Goal: Complete application form: Complete application form

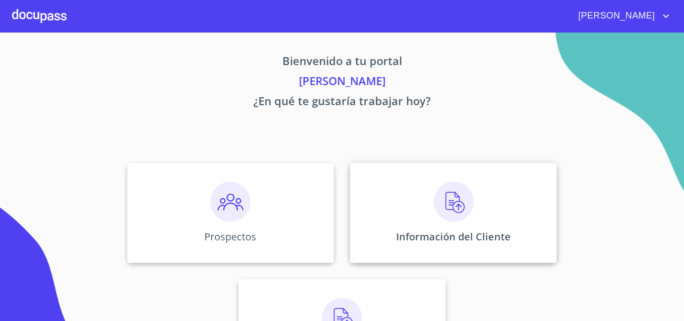
click at [435, 202] on img at bounding box center [453, 202] width 40 height 40
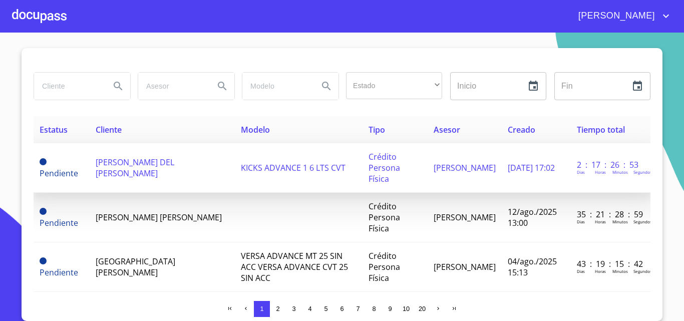
click at [140, 157] on span "[PERSON_NAME] DEL [PERSON_NAME]" at bounding box center [135, 168] width 79 height 22
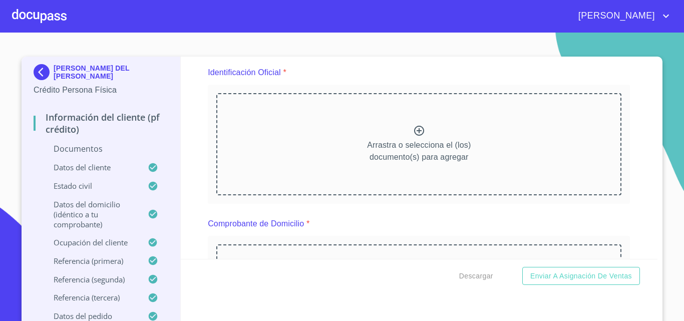
scroll to position [100, 0]
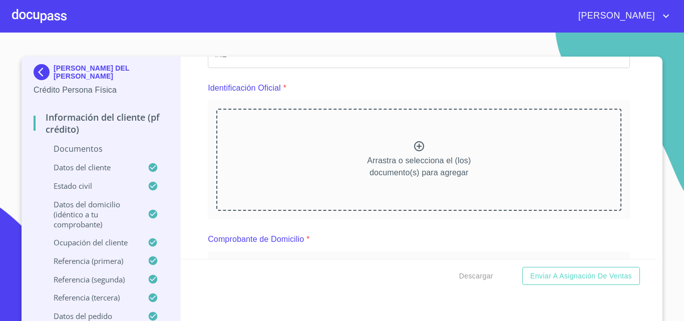
click at [314, 169] on div "Arrastra o selecciona el (los) documento(s) para agregar" at bounding box center [418, 160] width 405 height 102
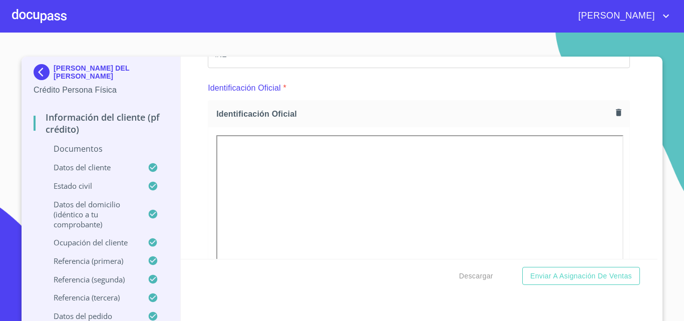
click at [208, 175] on div at bounding box center [418, 271] width 421 height 288
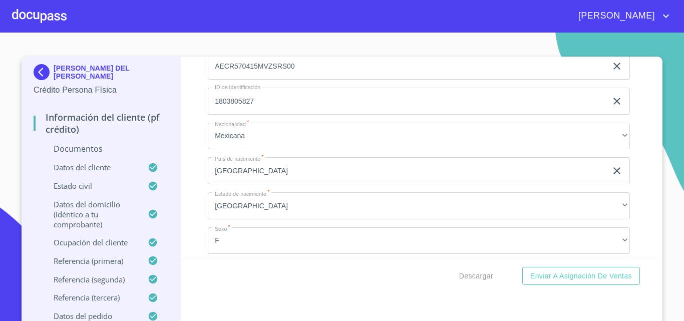
scroll to position [1702, 0]
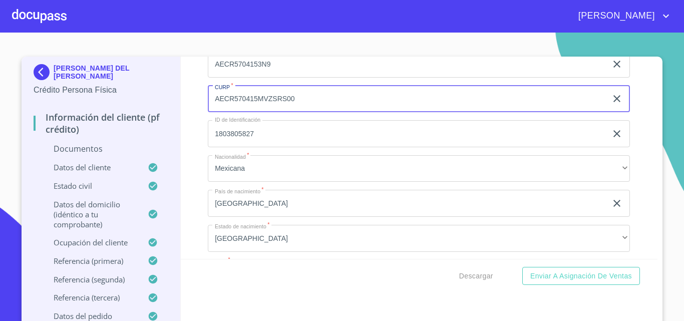
drag, startPoint x: 296, startPoint y: 102, endPoint x: 208, endPoint y: 107, distance: 88.2
click at [208, 107] on input "AECR570415MVZSRS00" at bounding box center [407, 99] width 399 height 27
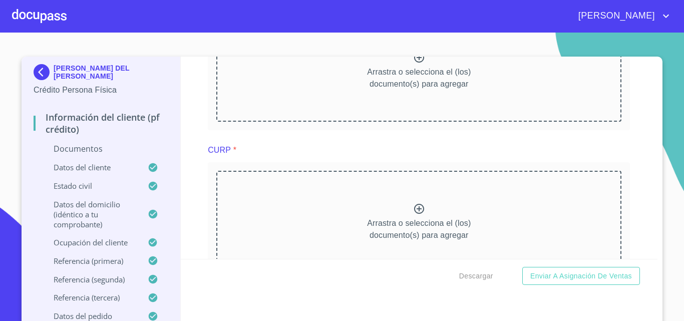
scroll to position [1101, 0]
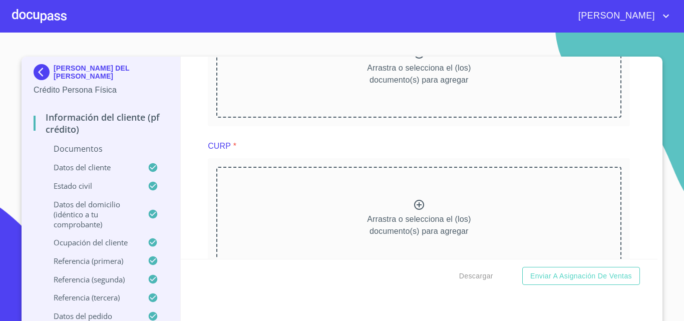
click at [335, 218] on div "Arrastra o selecciona el (los) documento(s) para agregar" at bounding box center [418, 218] width 405 height 102
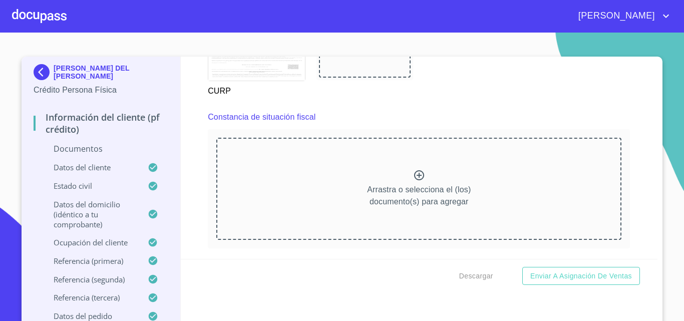
scroll to position [1552, 0]
click at [314, 209] on div "Arrastra o selecciona el (los) documento(s) para agregar" at bounding box center [418, 187] width 405 height 102
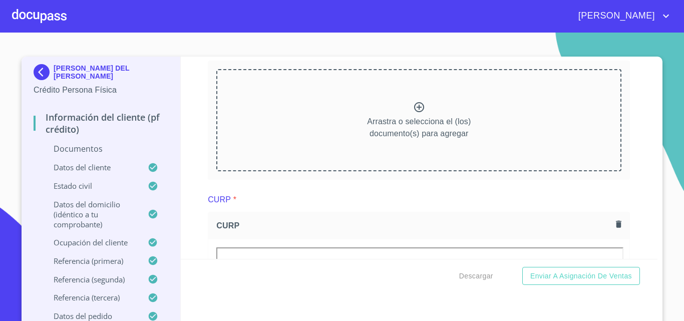
scroll to position [1001, 0]
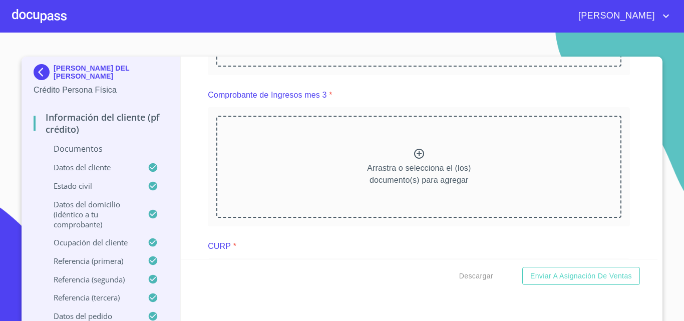
click at [356, 164] on div "Arrastra o selecciona el (los) documento(s) para agregar" at bounding box center [418, 167] width 405 height 102
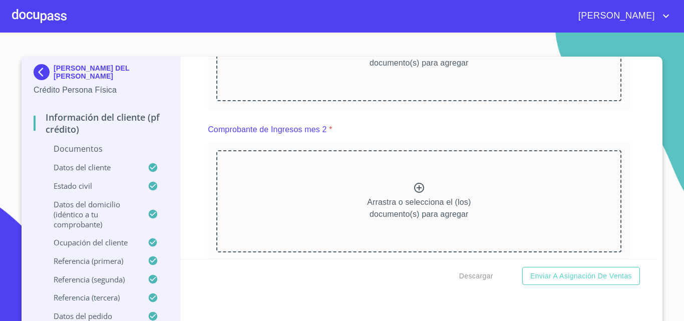
scroll to position [801, 0]
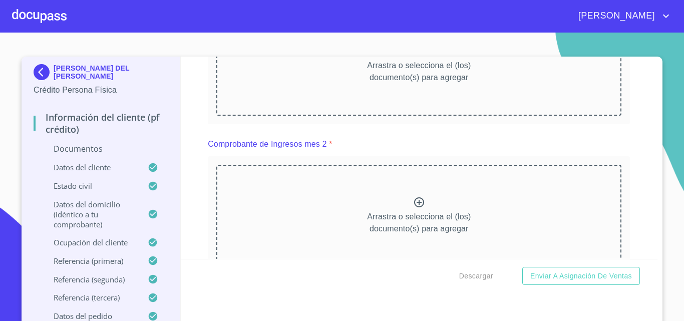
click at [329, 227] on div "Arrastra o selecciona el (los) documento(s) para agregar" at bounding box center [418, 216] width 405 height 102
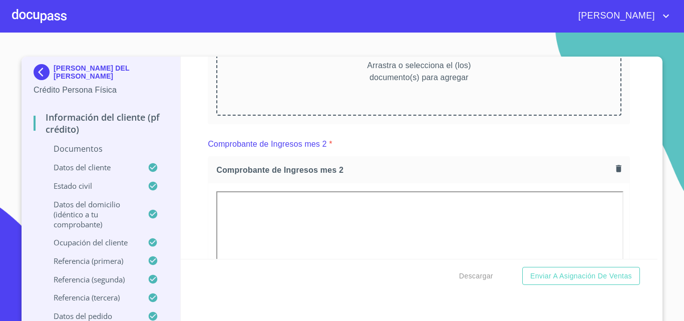
click at [389, 92] on div "Arrastra o selecciona el (los) documento(s) para agregar" at bounding box center [418, 64] width 405 height 102
